Goal: Complete application form

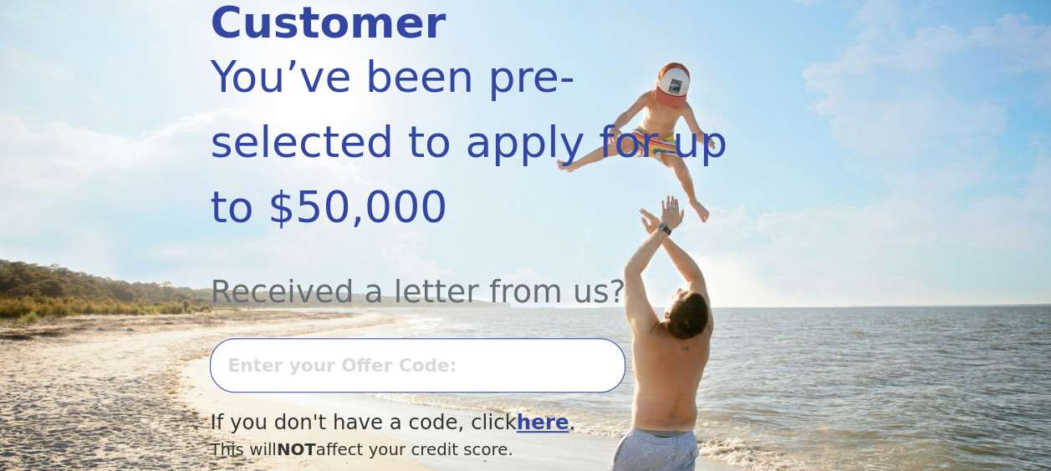
scroll to position [273, 0]
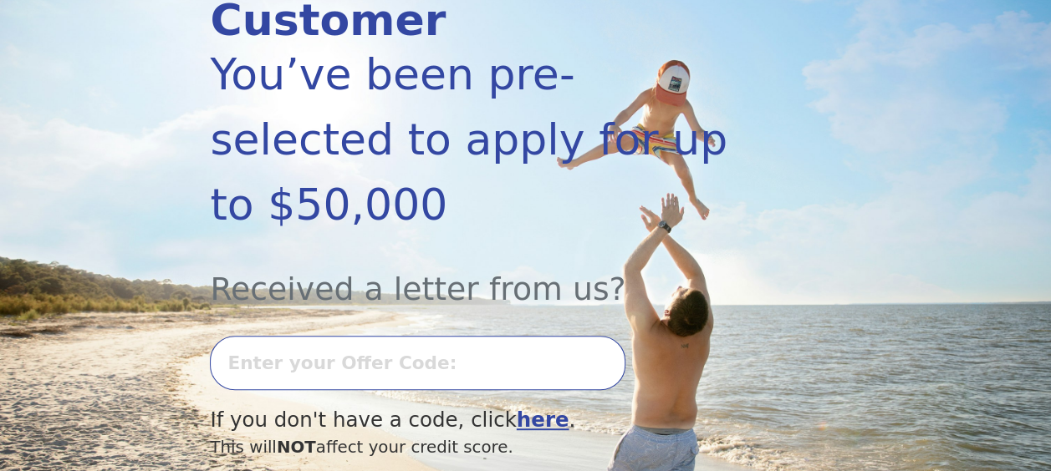
click at [401, 336] on input "text" at bounding box center [417, 363] width 415 height 54
type input "0806l-629636"
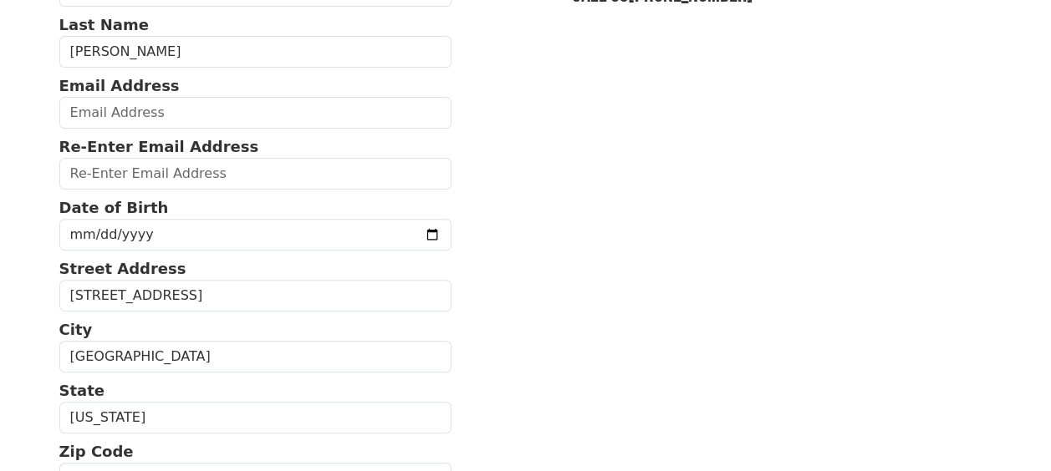
scroll to position [183, 0]
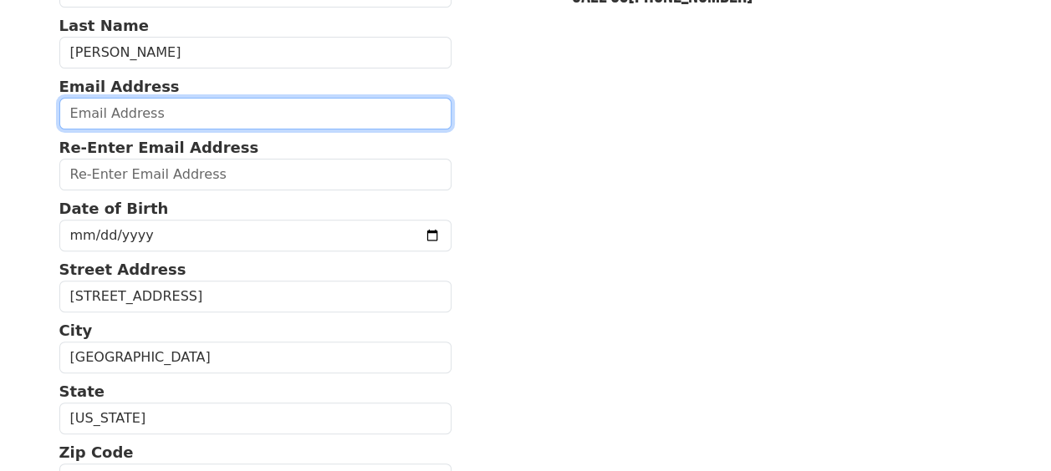
click at [187, 115] on input "email" at bounding box center [255, 114] width 393 height 32
type input "[EMAIL_ADDRESS][DOMAIN_NAME]"
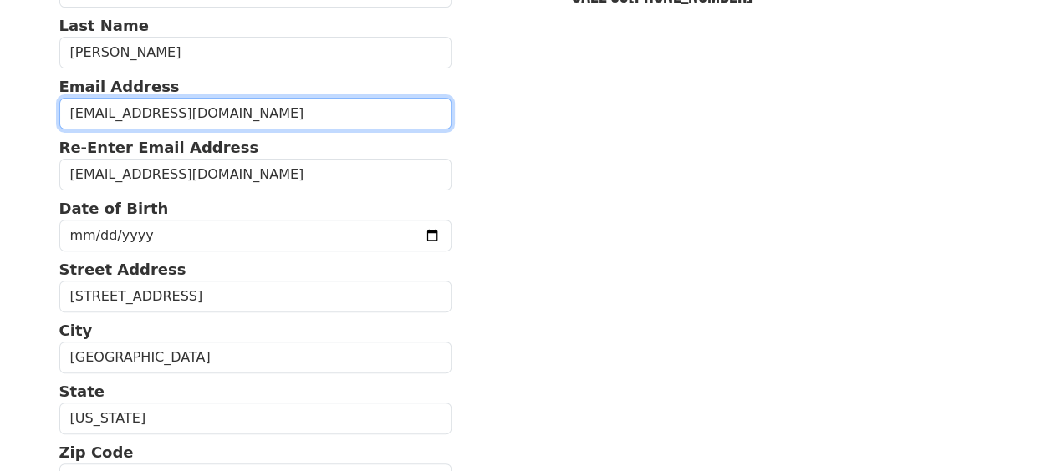
type input "[PHONE_NUMBER]"
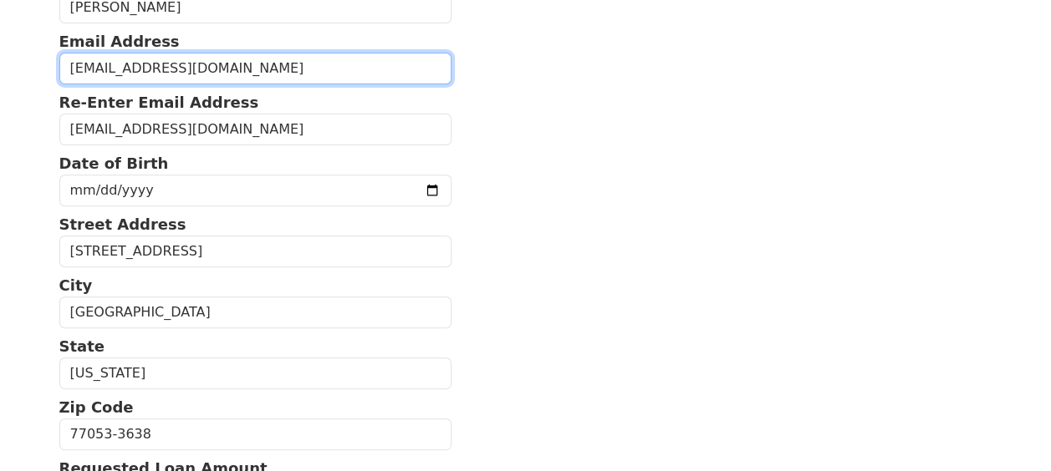
scroll to position [232, 0]
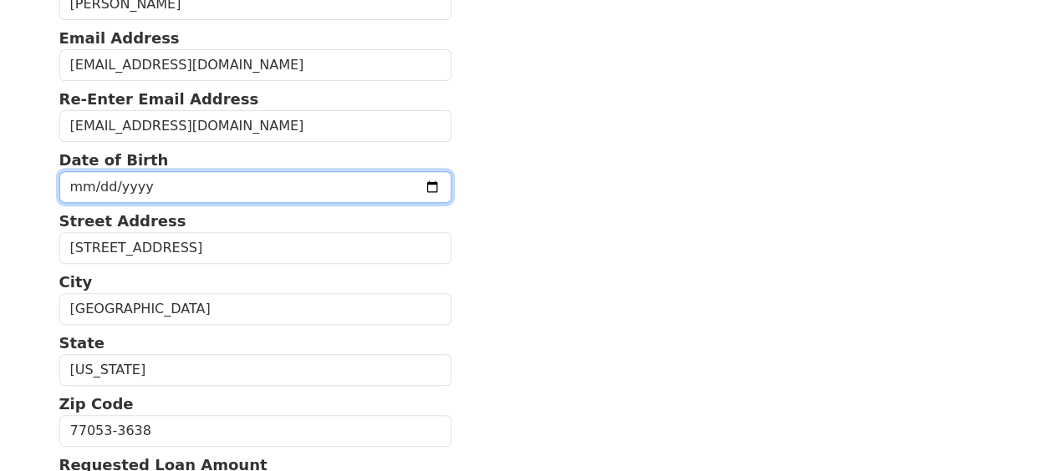
click at [193, 181] on input "date" at bounding box center [255, 187] width 393 height 32
type input "1985-05-15"
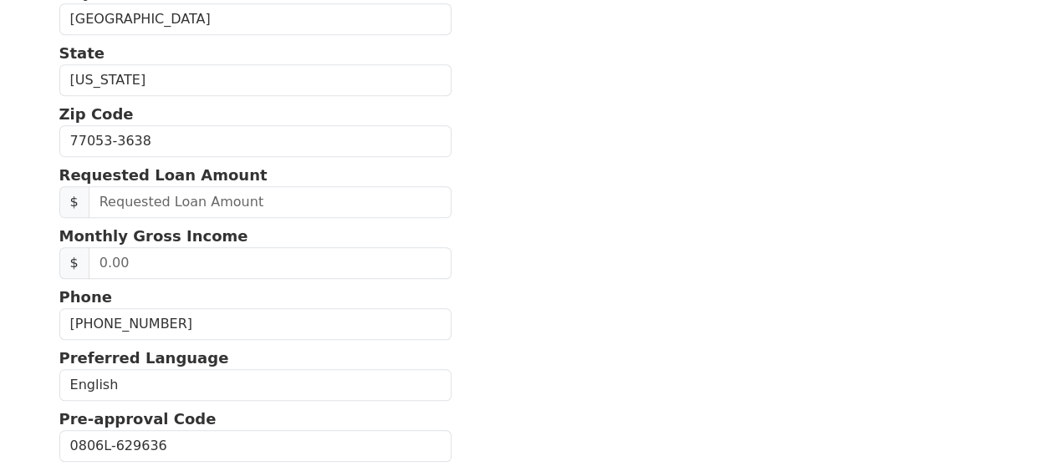
scroll to position [548, 0]
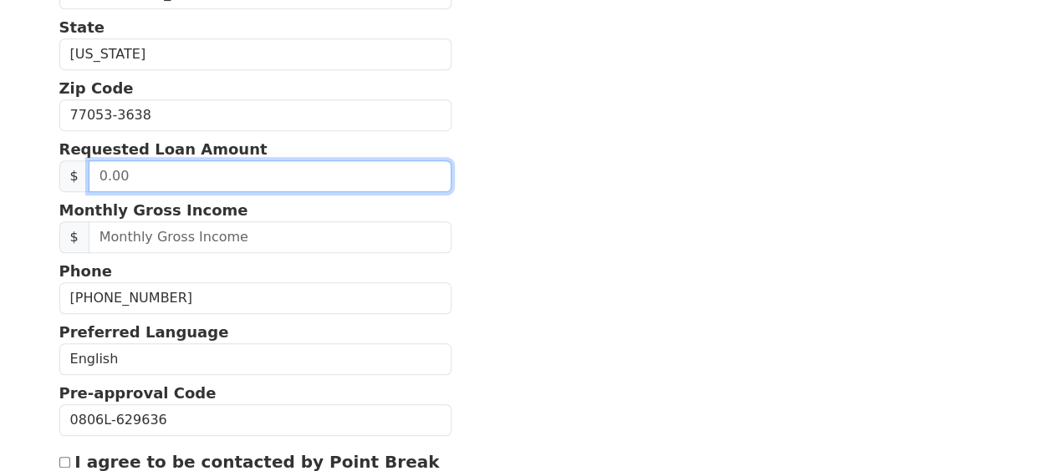
click at [211, 169] on input "text" at bounding box center [270, 176] width 363 height 32
type input "29,000.00"
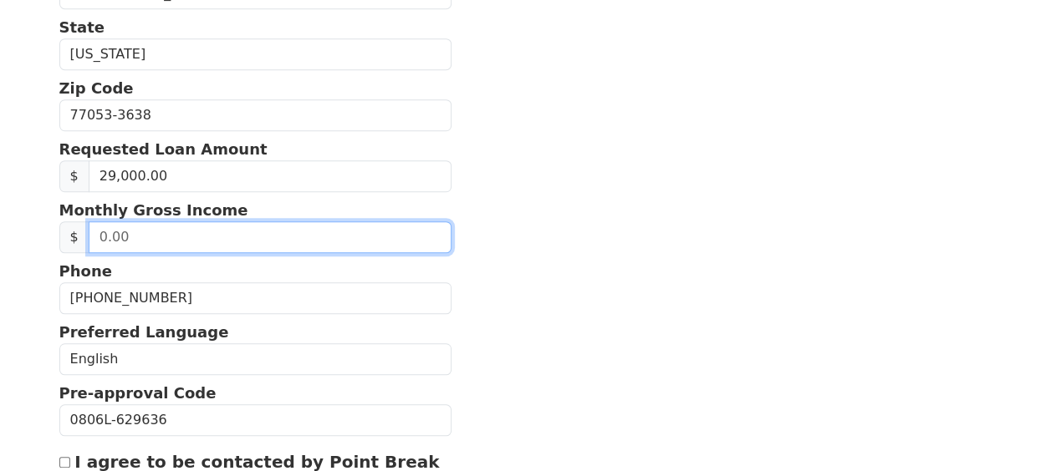
click at [176, 227] on input "text" at bounding box center [270, 238] width 363 height 32
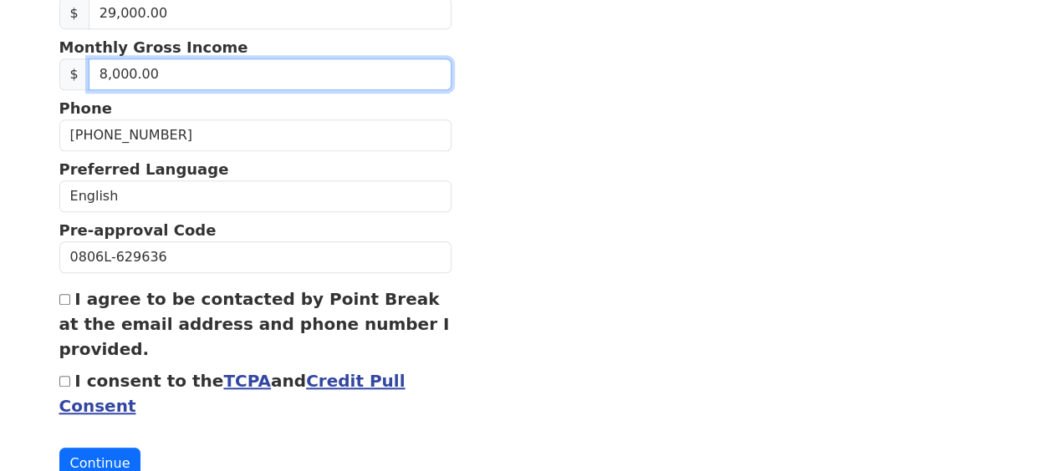
scroll to position [711, 0]
type input "8,500.00"
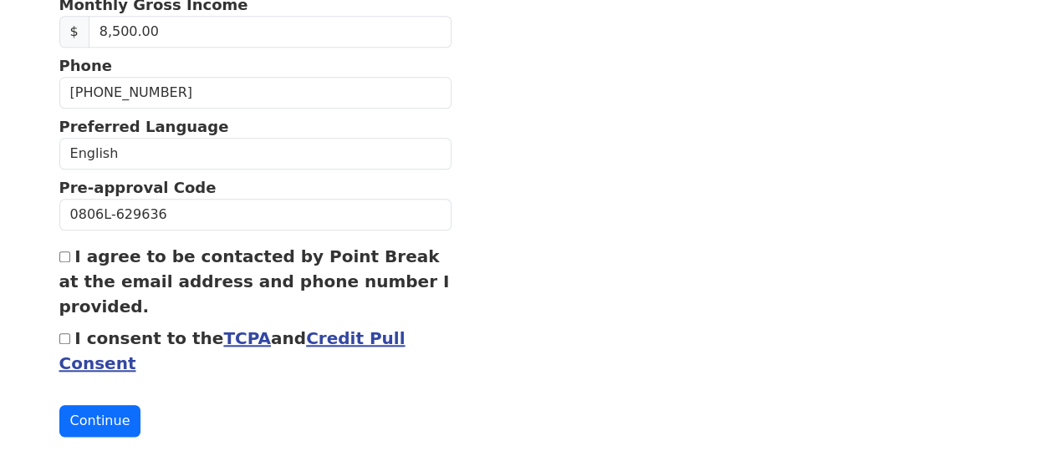
click at [64, 252] on input "I agree to be contacted by Point Break at the email address and phone number I …" at bounding box center [64, 257] width 11 height 11
checkbox input "true"
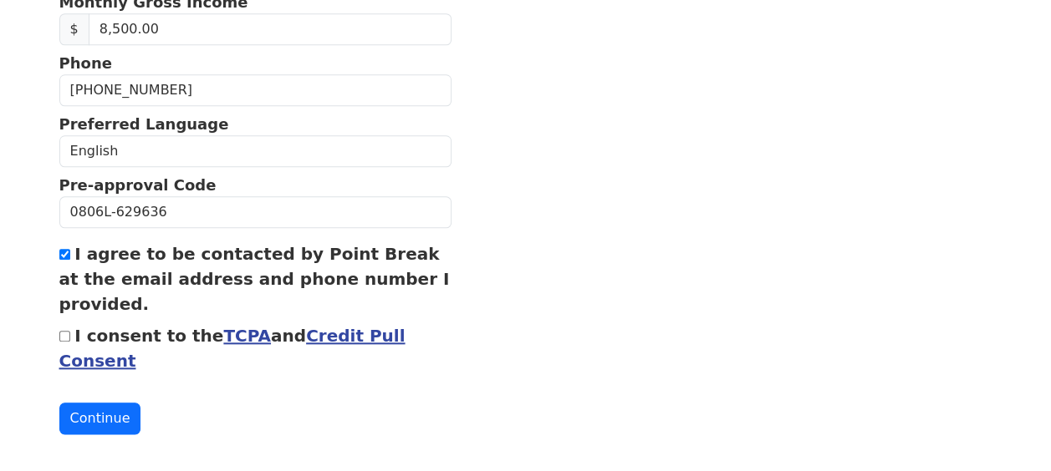
click at [60, 335] on div "I consent to the TCPA and Credit Pull Consent" at bounding box center [255, 348] width 393 height 50
click at [62, 331] on input "I consent to the TCPA and Credit Pull Consent" at bounding box center [64, 336] width 11 height 11
checkbox input "true"
click at [94, 410] on button "Continue" at bounding box center [100, 419] width 82 height 32
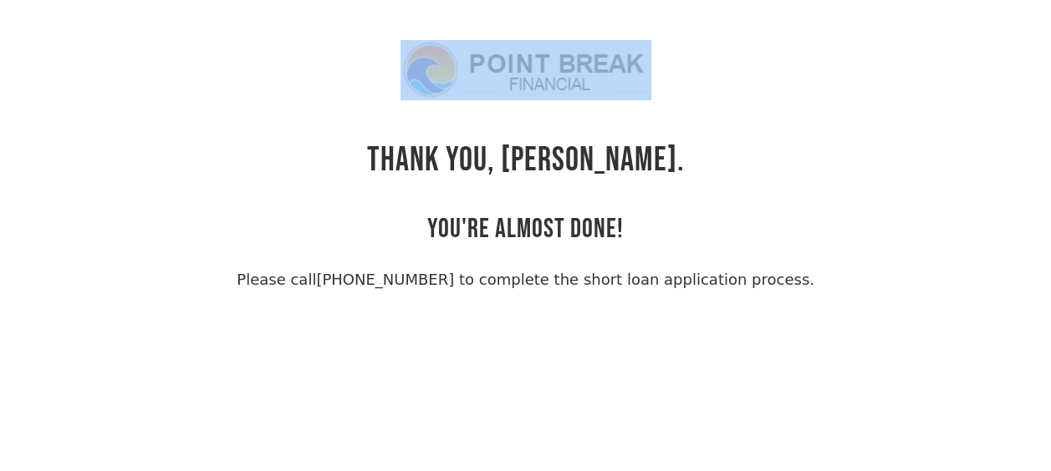
drag, startPoint x: 371, startPoint y: 145, endPoint x: 562, endPoint y: -85, distance: 298.6
click at [562, 0] on html "THANK YOU, [PERSON_NAME]. YOU'RE ALMOST DONE! Please call [PHONE_NUMBER] to com…" at bounding box center [525, 235] width 1051 height 471
